Goal: Task Accomplishment & Management: Manage account settings

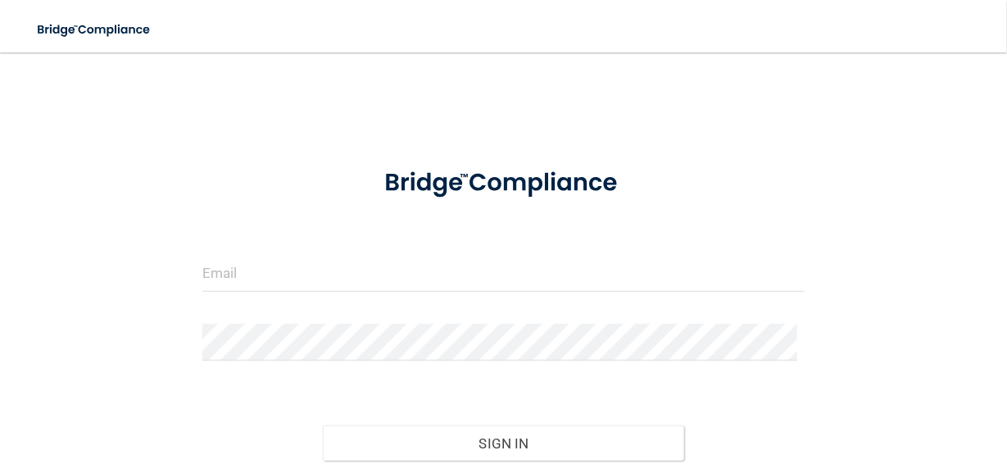
click at [205, 310] on form "Invalid email/password. You don't have permission to access that page. Sign In …" at bounding box center [503, 335] width 602 height 369
click at [228, 267] on input "email" at bounding box center [503, 273] width 602 height 37
type input "[EMAIL_ADDRESS][DOMAIN_NAME]"
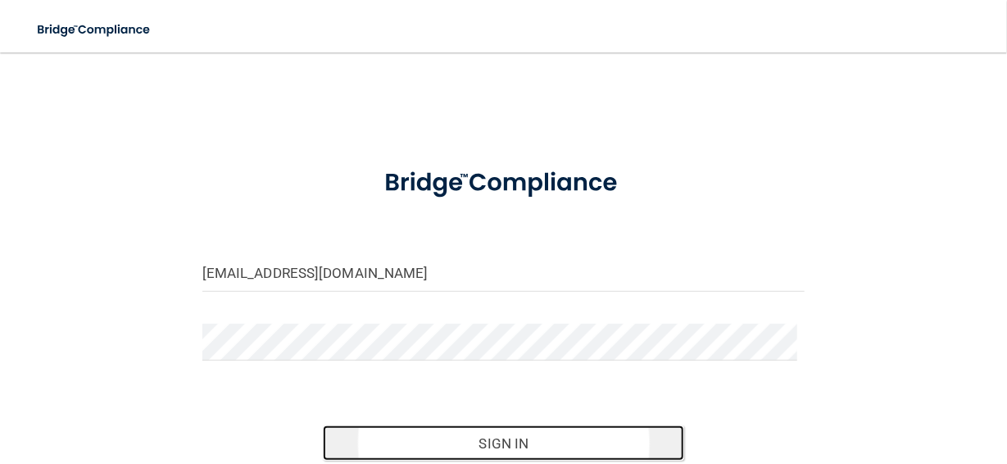
click at [506, 441] on button "Sign In" at bounding box center [503, 443] width 361 height 36
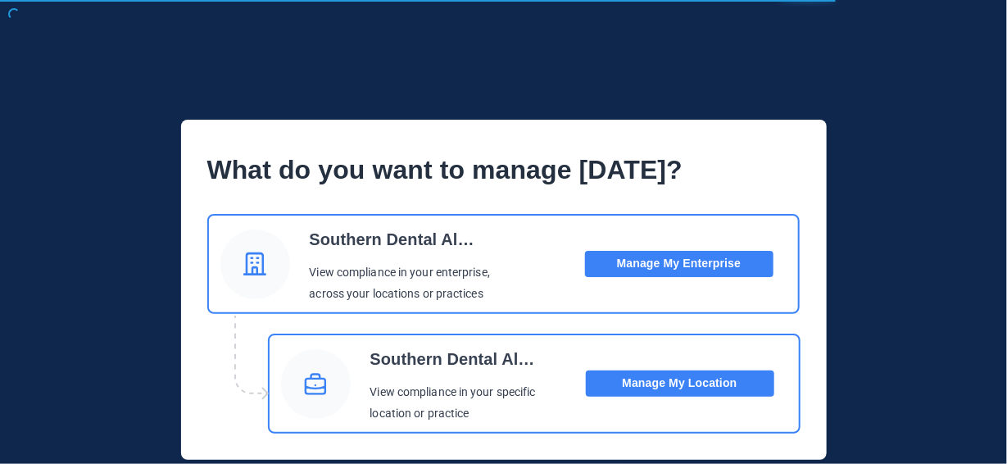
scroll to position [44, 0]
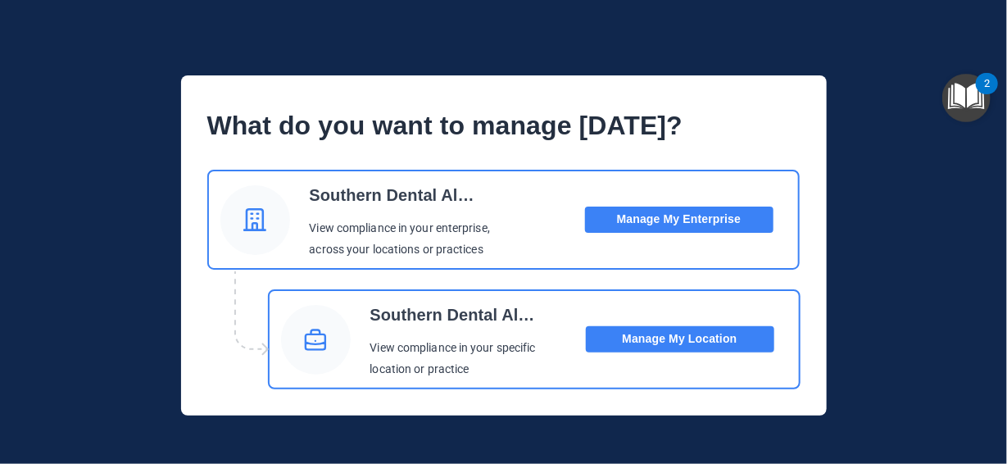
click at [659, 337] on button "Manage My Location" at bounding box center [680, 339] width 188 height 26
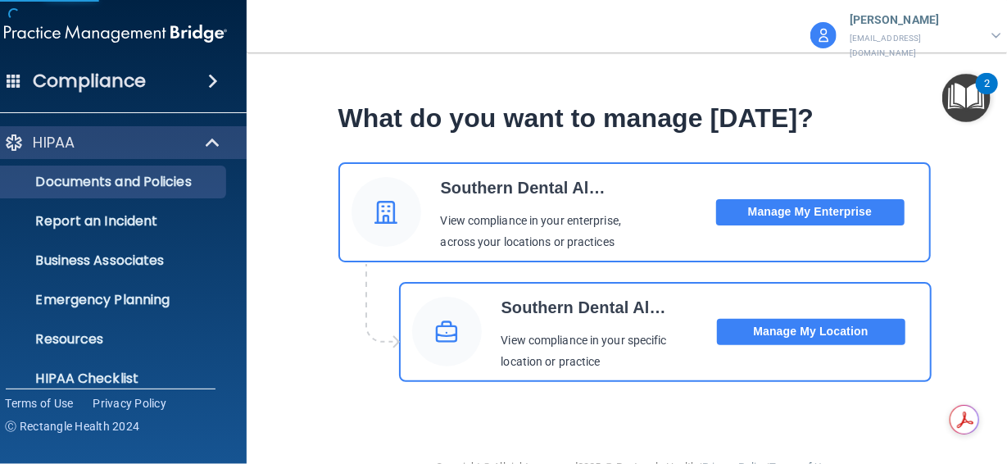
scroll to position [27, 0]
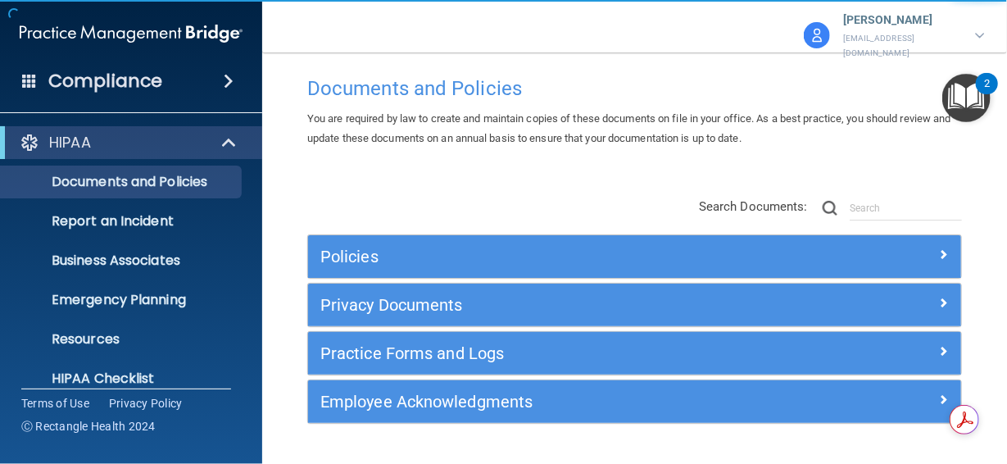
click at [195, 71] on div "Compliance" at bounding box center [131, 81] width 262 height 36
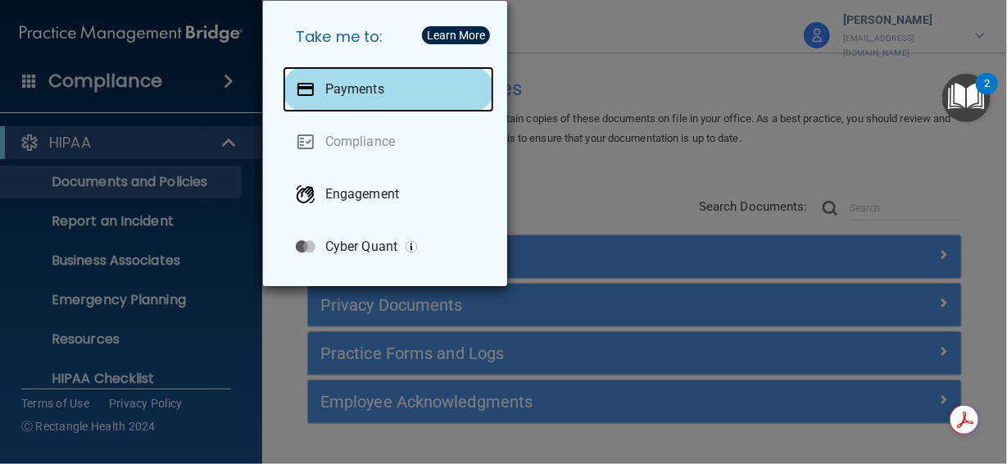
click at [360, 84] on p "Payments" at bounding box center [354, 89] width 59 height 16
